Goal: Find specific page/section: Find specific page/section

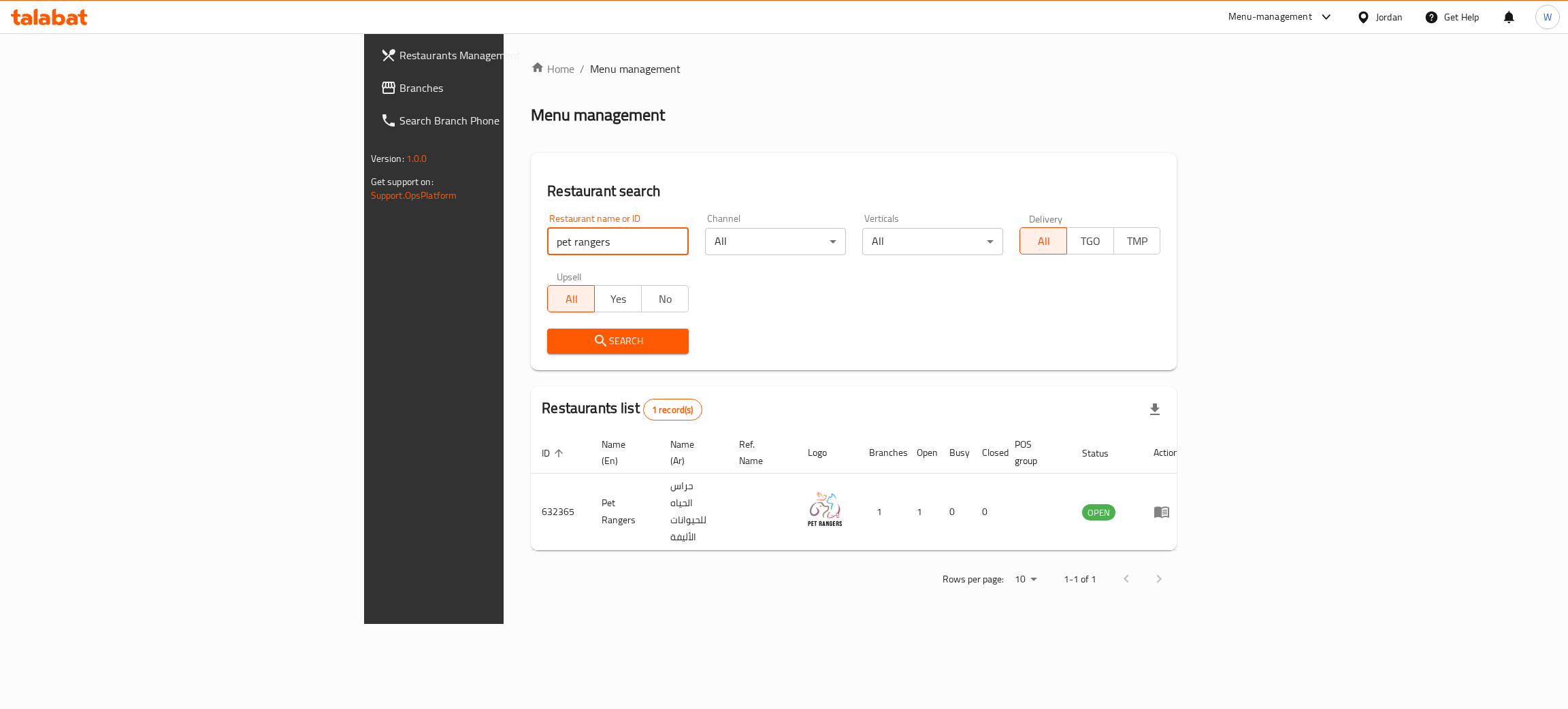
click at [364, 279] on div "Restaurants Management Branches Search Branch Phone Version: 1.0.0 Get support …" at bounding box center [784, 329] width 840 height 591
click at [558, 339] on span "Search" at bounding box center [617, 341] width 119 height 17
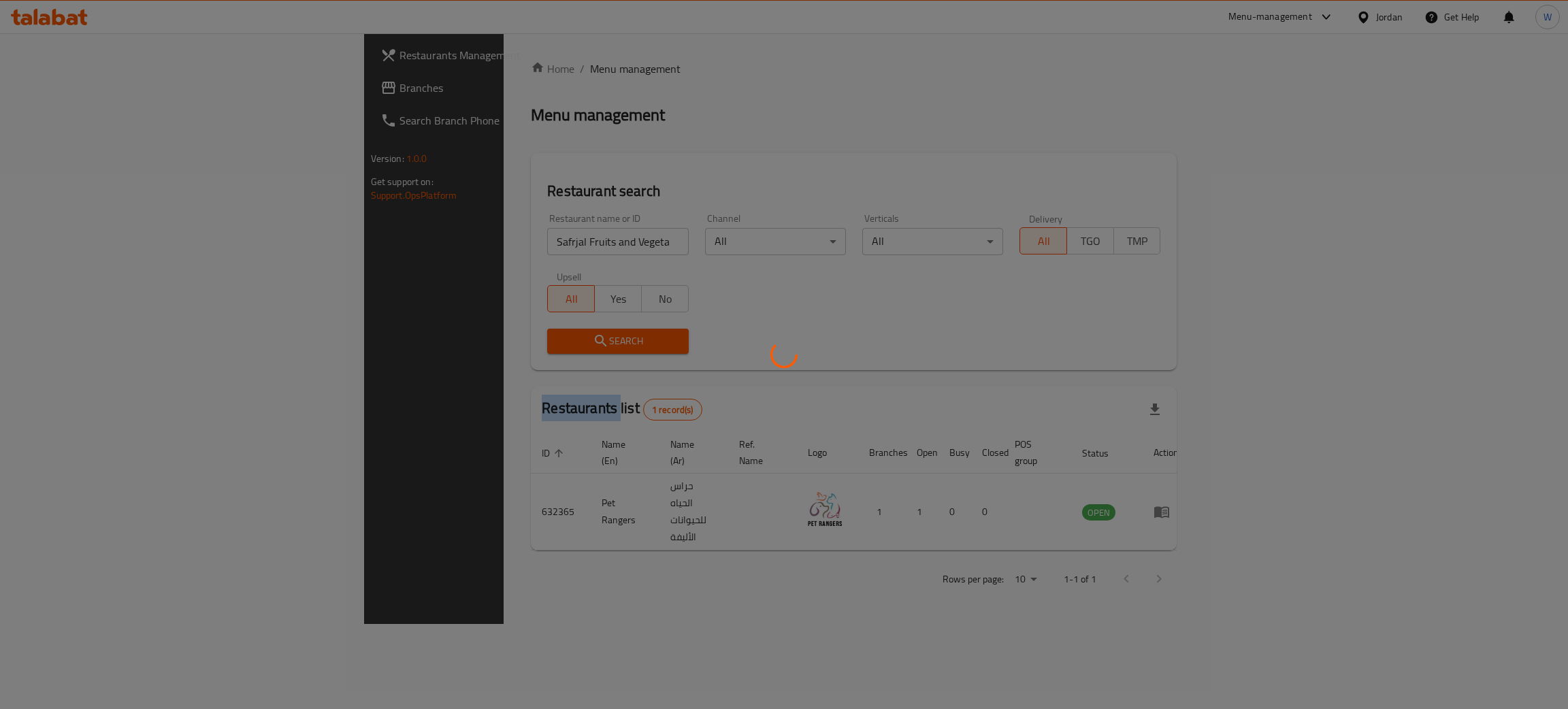
click at [481, 339] on div at bounding box center [784, 354] width 1568 height 709
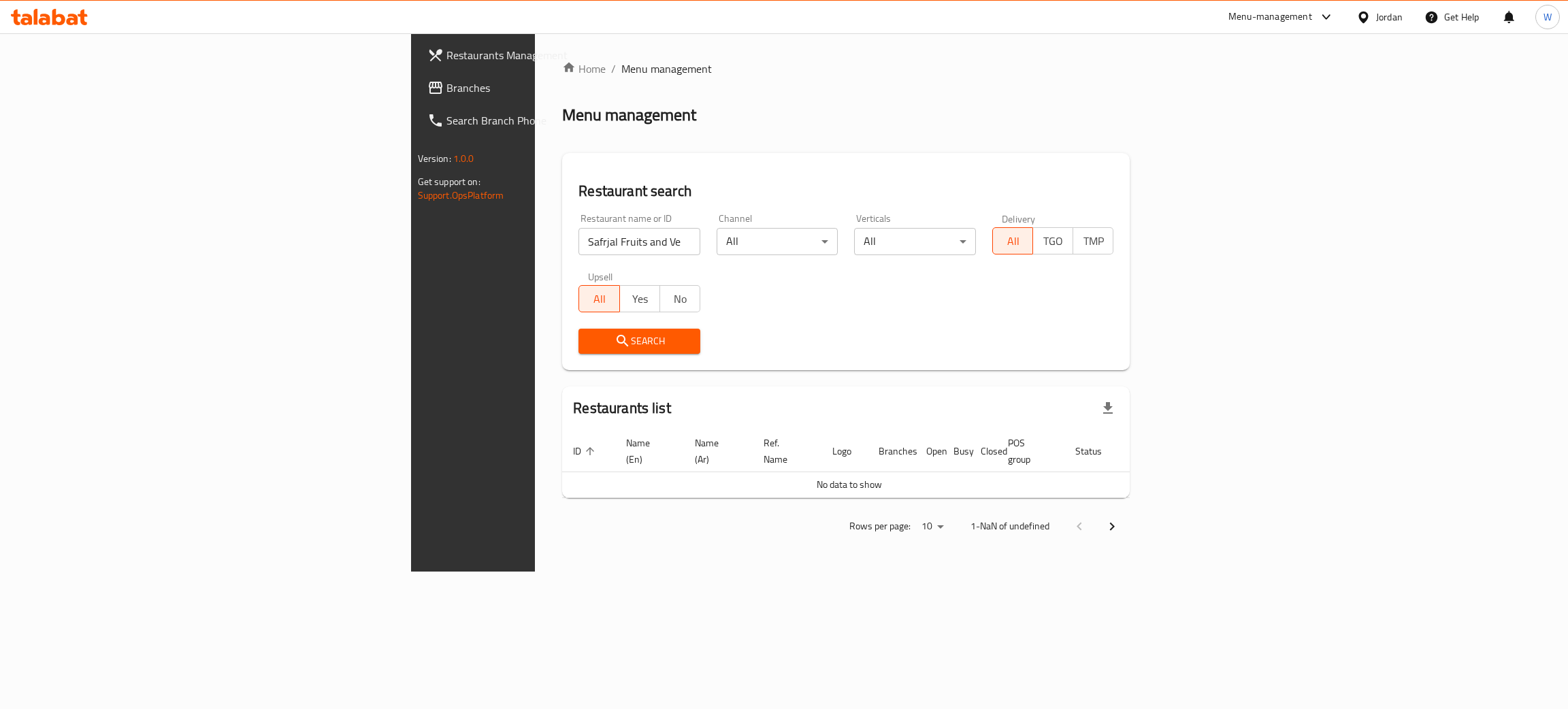
click at [579, 235] on input "Safrjal Fruits and Vegetables" at bounding box center [639, 242] width 121 height 28
click button "Search" at bounding box center [639, 341] width 121 height 25
click at [579, 350] on button "Search" at bounding box center [639, 341] width 121 height 25
click at [579, 251] on input "Safrjal Fruits and Vegetables" at bounding box center [639, 242] width 121 height 28
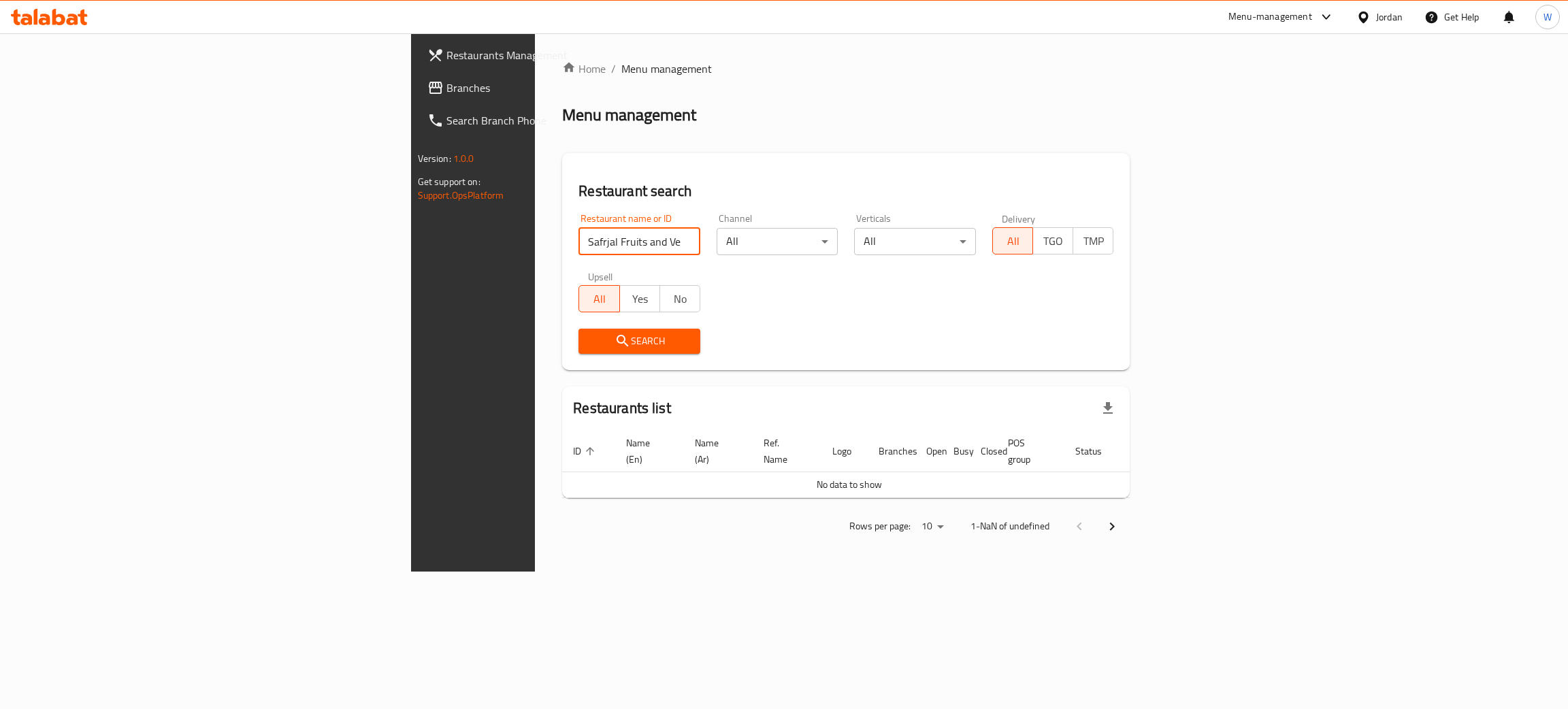
click button "Search" at bounding box center [639, 341] width 121 height 25
type input "Safrjal"
click button "Search" at bounding box center [639, 341] width 121 height 25
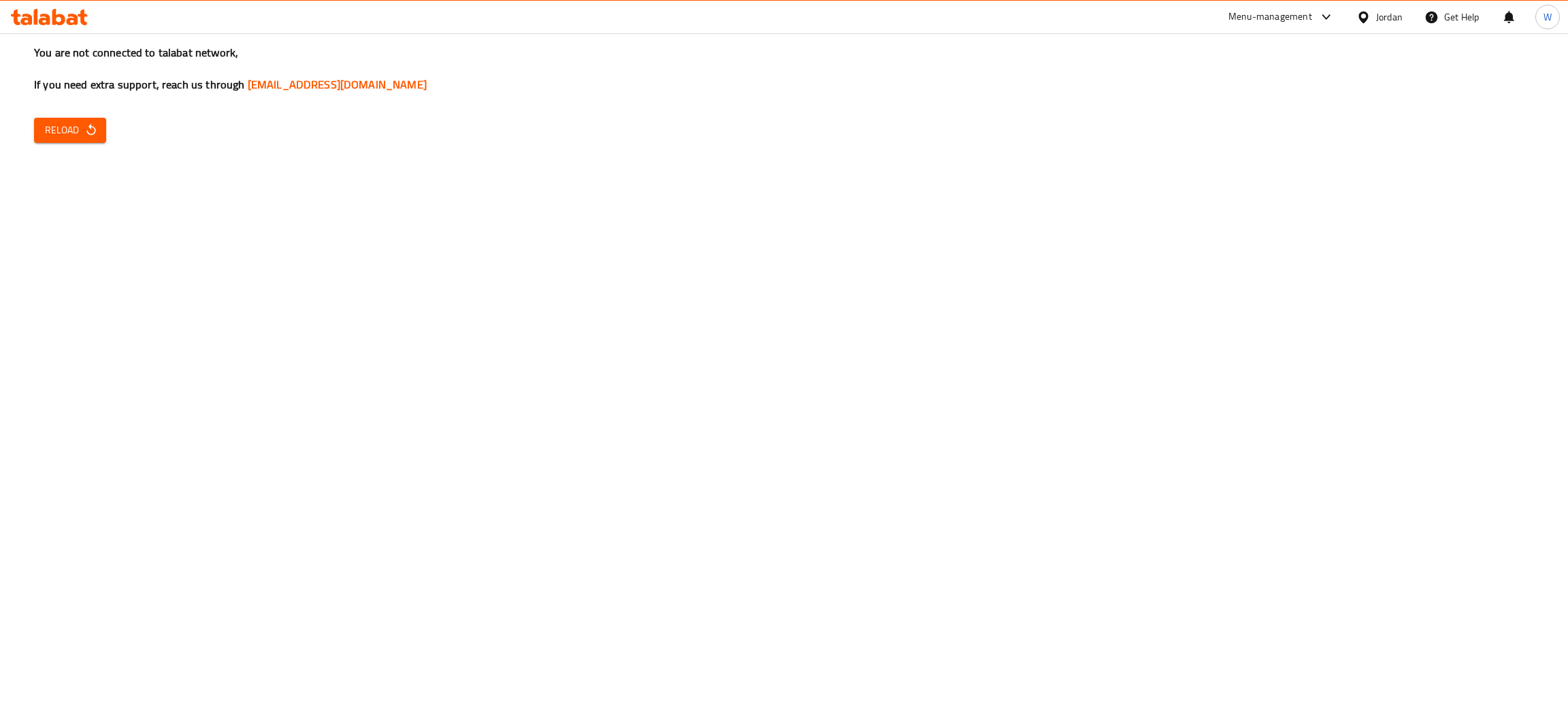
click at [96, 125] on button "Reload" at bounding box center [71, 130] width 72 height 25
click at [65, 124] on span "Reload" at bounding box center [70, 130] width 50 height 17
click at [81, 139] on button "Reload" at bounding box center [71, 130] width 72 height 25
